Goal: Task Accomplishment & Management: Use online tool/utility

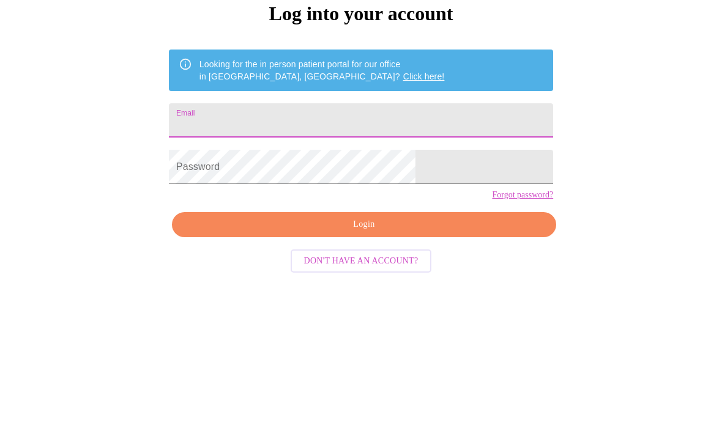
type input "[EMAIL_ADDRESS][DOMAIN_NAME]"
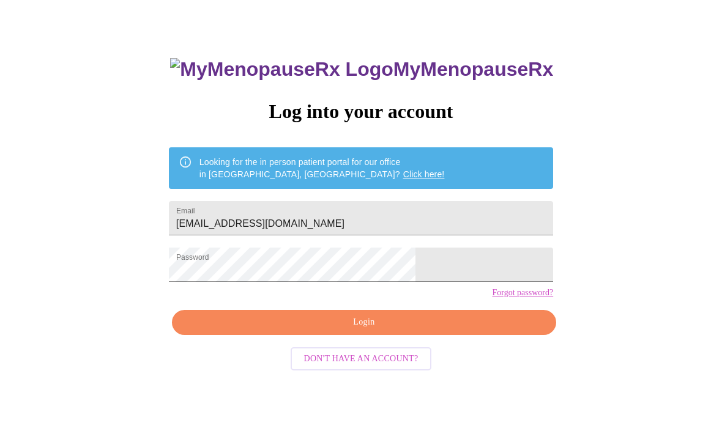
click at [360, 331] on span "Login" at bounding box center [364, 323] width 356 height 15
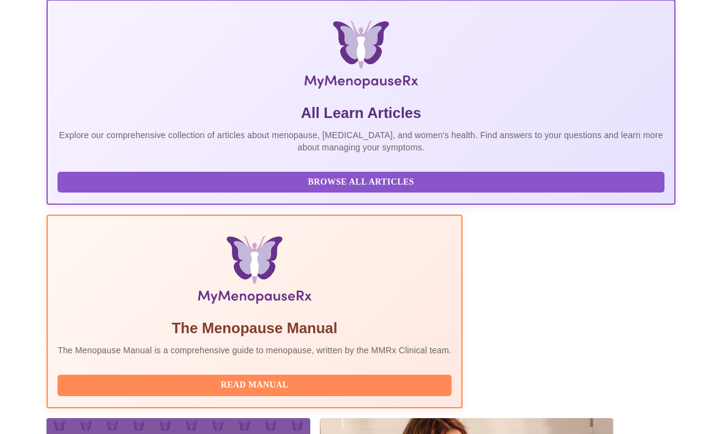
scroll to position [223, 0]
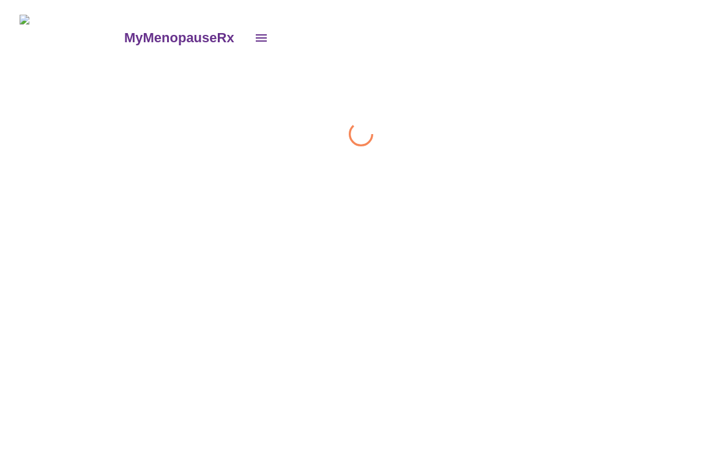
scroll to position [1, 0]
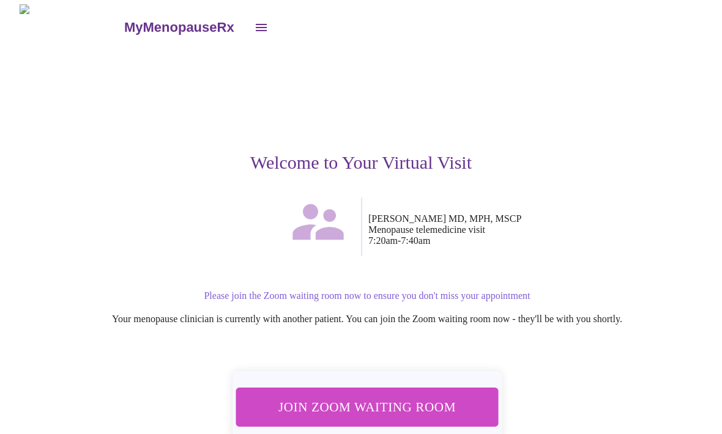
click at [355, 401] on span "Join Zoom Waiting Room" at bounding box center [366, 407] width 231 height 23
